Goal: Task Accomplishment & Management: Use online tool/utility

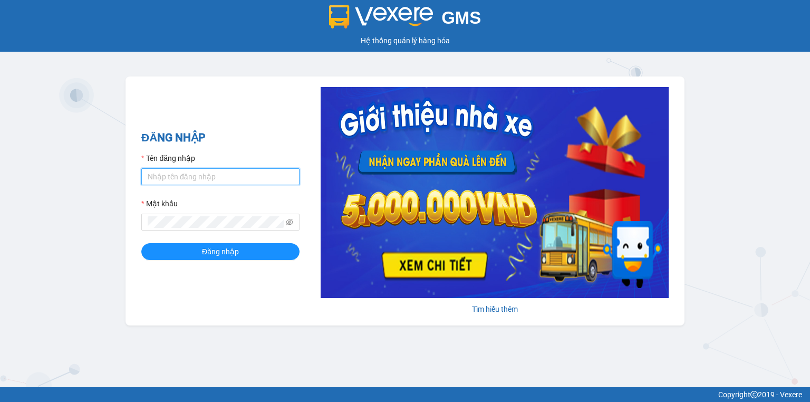
click at [219, 181] on input "Tên đăng nhập" at bounding box center [220, 176] width 158 height 17
type input "vang.lienhung"
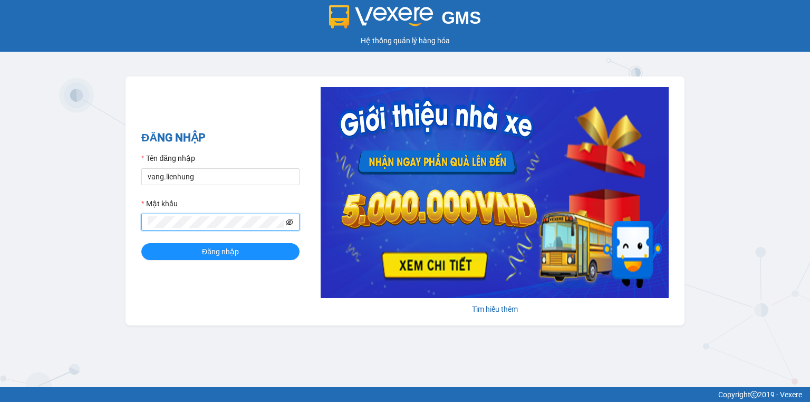
click at [287, 223] on icon "eye-invisible" at bounding box center [289, 222] width 7 height 6
click at [269, 248] on button "Đăng nhập" at bounding box center [220, 251] width 158 height 17
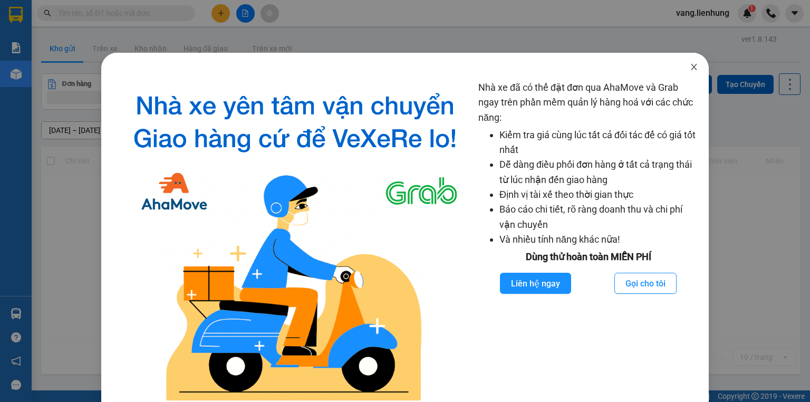
click at [689, 70] on icon "close" at bounding box center [693, 67] width 8 height 8
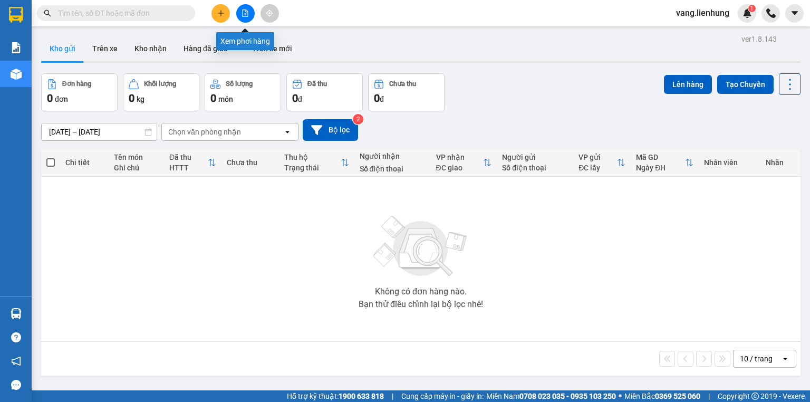
click at [242, 15] on icon "file-add" at bounding box center [244, 12] width 7 height 7
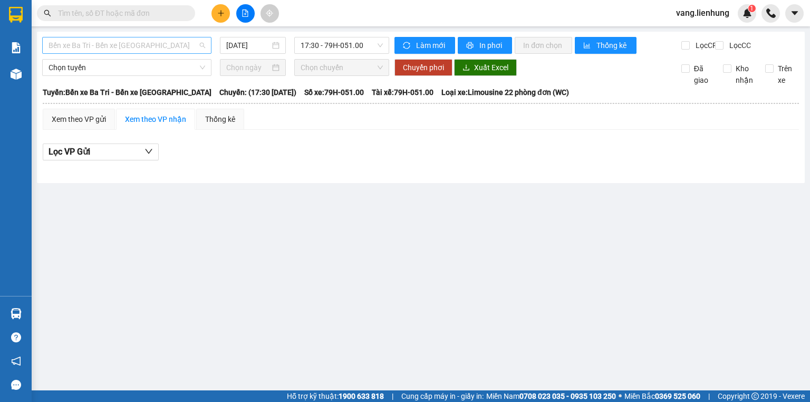
click at [134, 48] on span "Bến xe Ba Tri - Bến xe [GEOGRAPHIC_DATA]" at bounding box center [126, 45] width 157 height 16
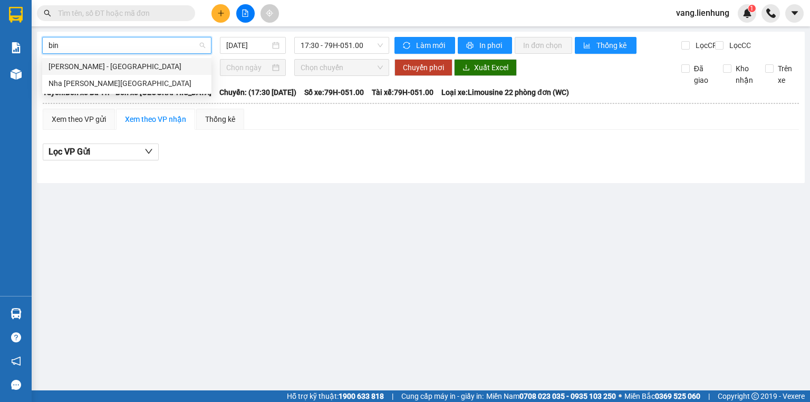
type input "binh"
click at [118, 82] on div "Nha [PERSON_NAME][GEOGRAPHIC_DATA]" at bounding box center [126, 83] width 157 height 12
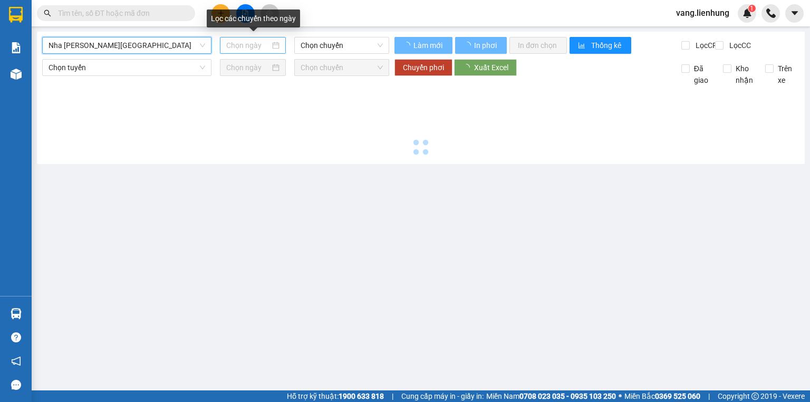
type input "[DATE]"
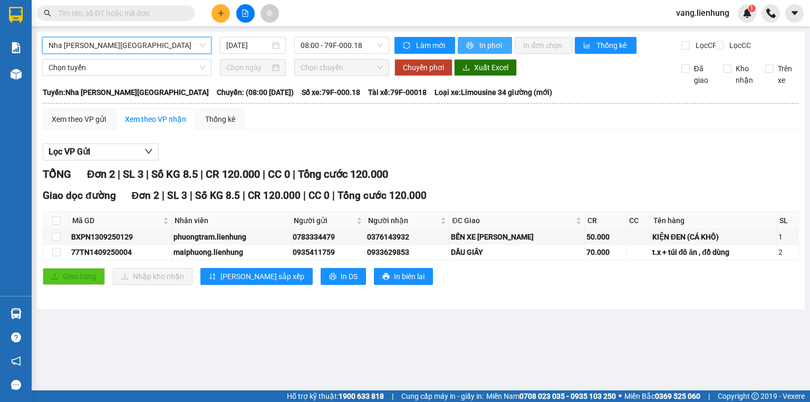
click at [477, 47] on button "In phơi" at bounding box center [485, 45] width 54 height 17
